Goal: Find specific page/section: Find specific page/section

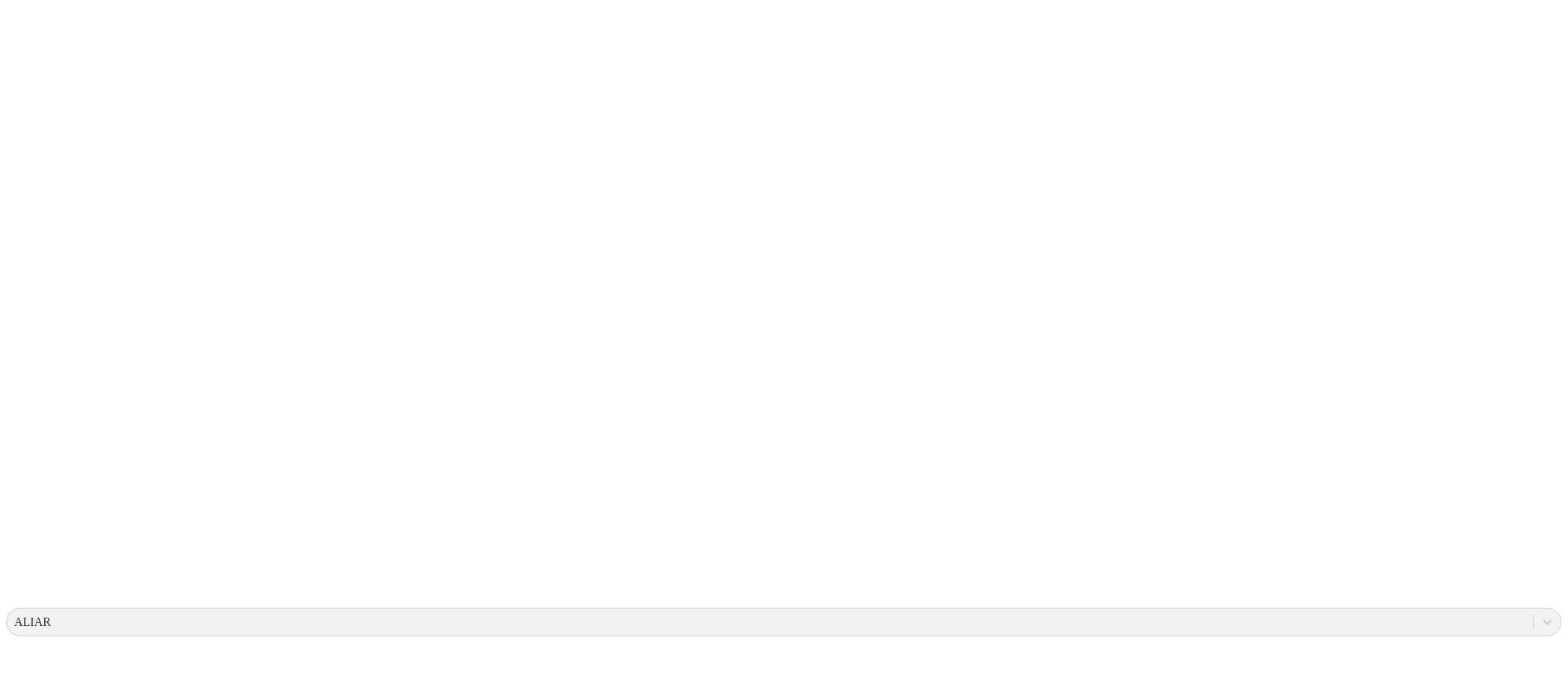
type input "CASCABELES 1"
